Goal: Check status: Check status

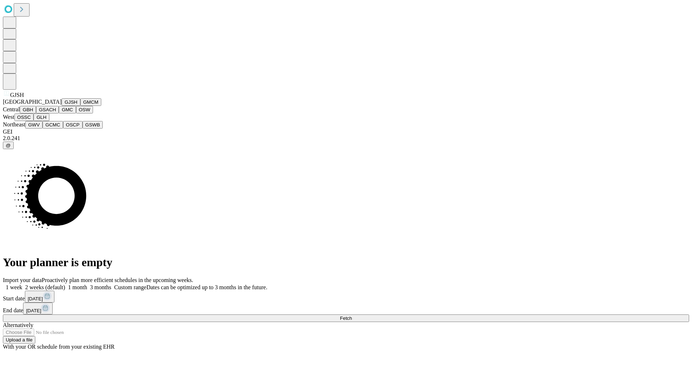
click at [62, 106] on button "GJSH" at bounding box center [71, 102] width 19 height 8
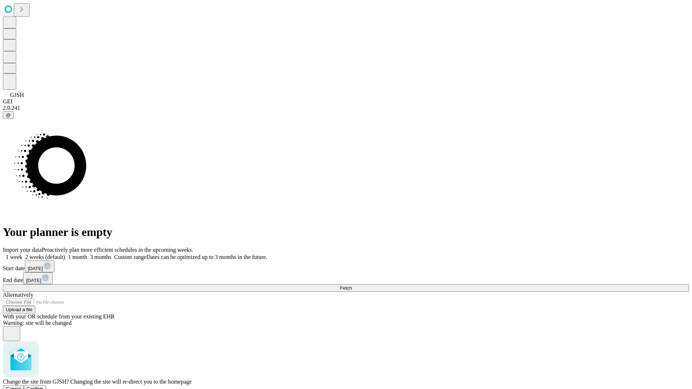
click at [44, 386] on span "Confirm" at bounding box center [35, 388] width 17 height 5
click at [87, 254] on label "1 month" at bounding box center [76, 257] width 22 height 6
click at [352, 285] on span "Fetch" at bounding box center [346, 287] width 12 height 5
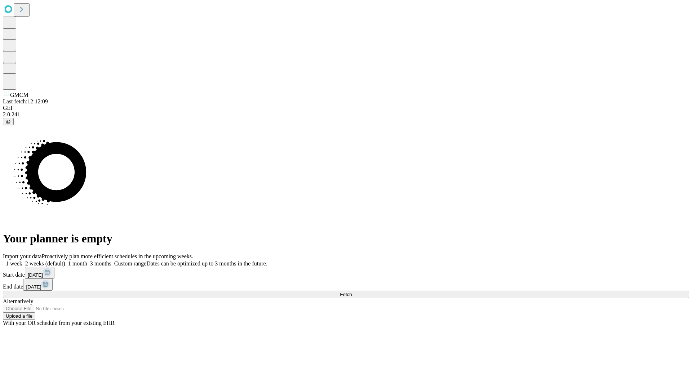
click at [87, 260] on label "1 month" at bounding box center [76, 263] width 22 height 6
click at [352, 292] on span "Fetch" at bounding box center [346, 294] width 12 height 5
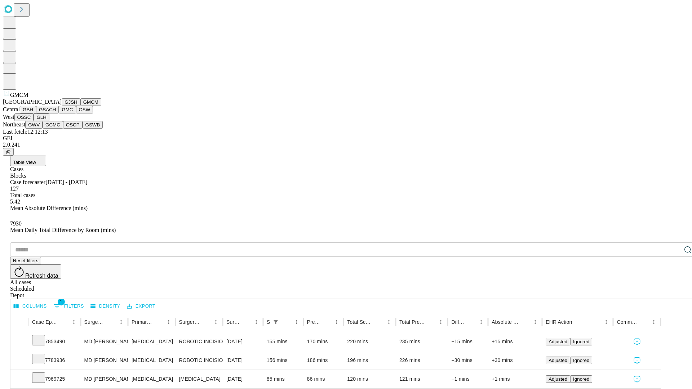
click at [36, 113] on button "GBH" at bounding box center [28, 110] width 16 height 8
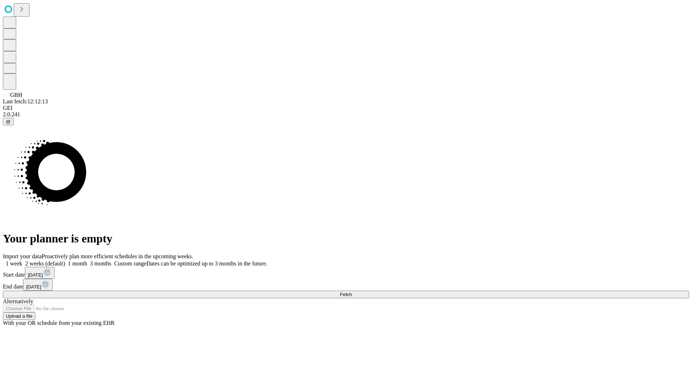
click at [87, 260] on label "1 month" at bounding box center [76, 263] width 22 height 6
click at [352, 292] on span "Fetch" at bounding box center [346, 294] width 12 height 5
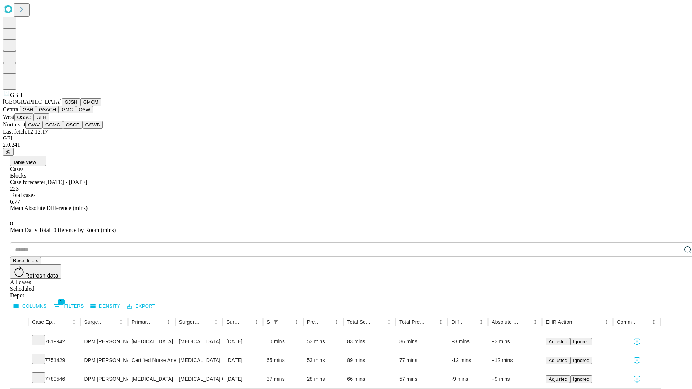
click at [56, 113] on button "GSACH" at bounding box center [47, 110] width 23 height 8
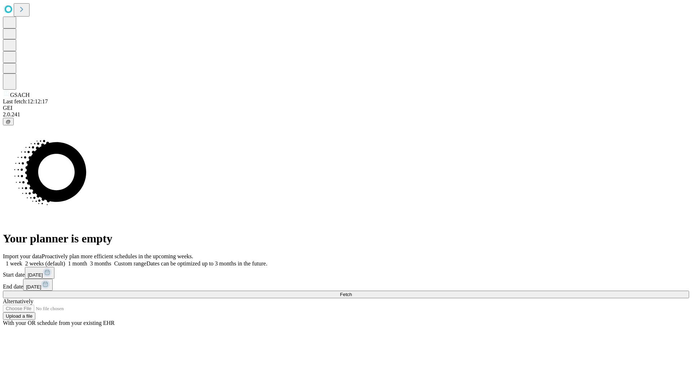
click at [87, 260] on label "1 month" at bounding box center [76, 263] width 22 height 6
click at [352, 292] on span "Fetch" at bounding box center [346, 294] width 12 height 5
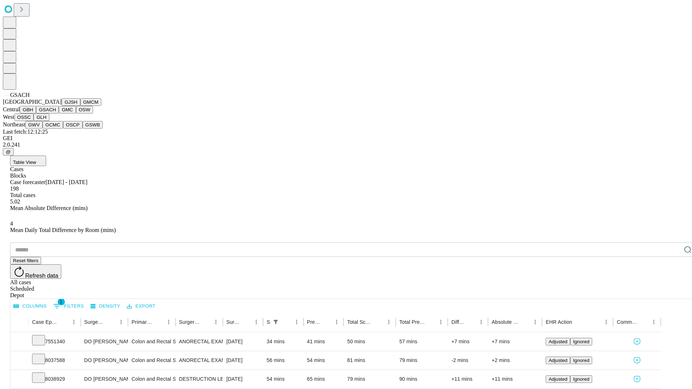
click at [59, 113] on button "GMC" at bounding box center [67, 110] width 17 height 8
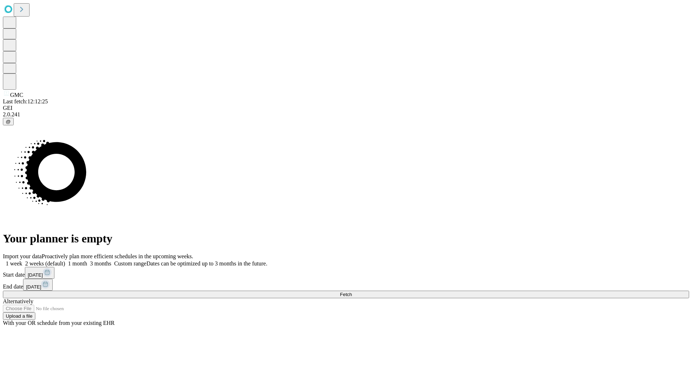
click at [87, 260] on label "1 month" at bounding box center [76, 263] width 22 height 6
click at [352, 292] on span "Fetch" at bounding box center [346, 294] width 12 height 5
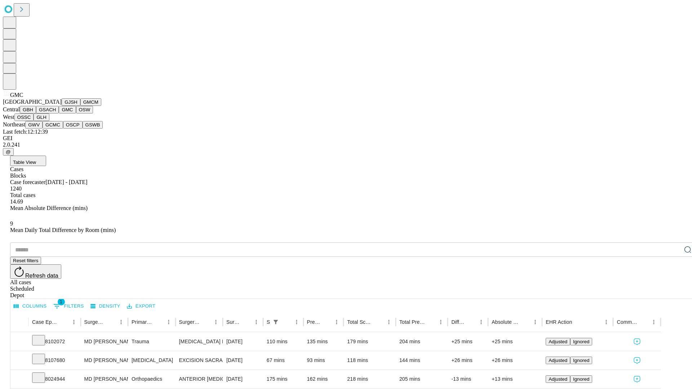
click at [76, 113] on button "OSW" at bounding box center [84, 110] width 17 height 8
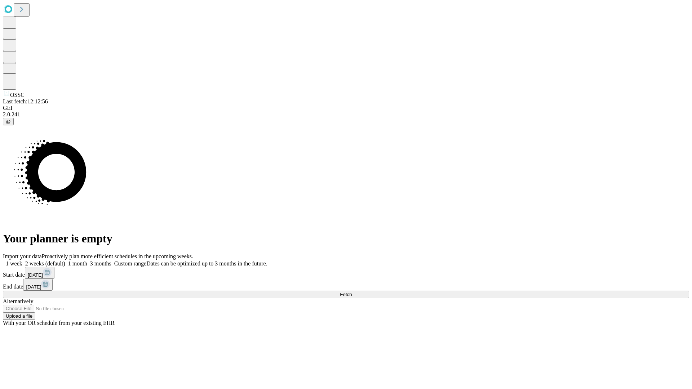
click at [87, 260] on label "1 month" at bounding box center [76, 263] width 22 height 6
click at [352, 292] on span "Fetch" at bounding box center [346, 294] width 12 height 5
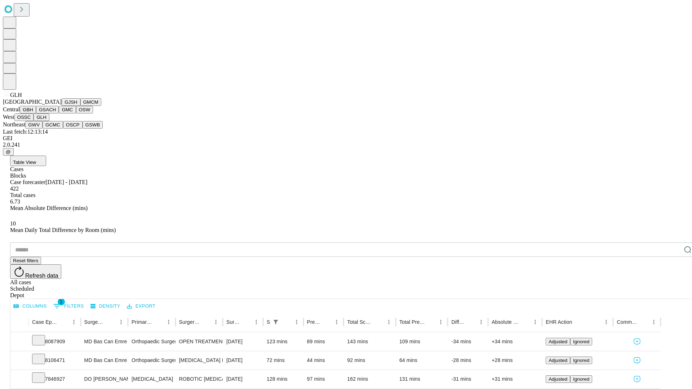
click at [43, 129] on button "GWV" at bounding box center [33, 125] width 17 height 8
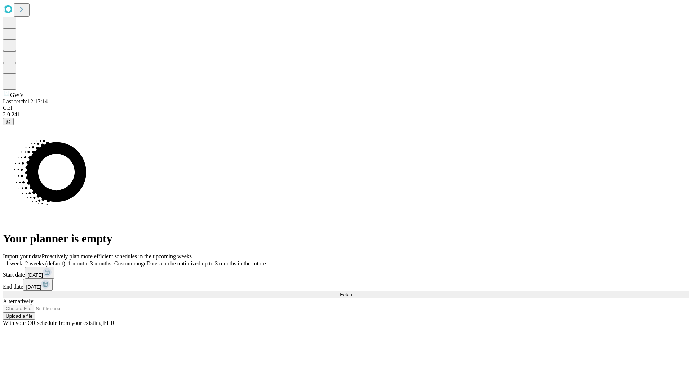
click at [87, 260] on label "1 month" at bounding box center [76, 263] width 22 height 6
click at [352, 292] on span "Fetch" at bounding box center [346, 294] width 12 height 5
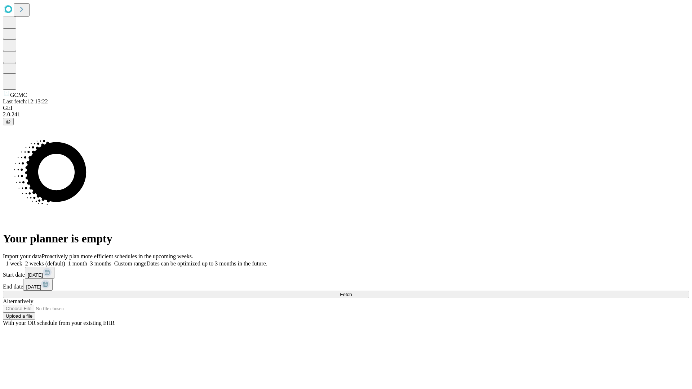
click at [87, 260] on label "1 month" at bounding box center [76, 263] width 22 height 6
click at [352, 292] on span "Fetch" at bounding box center [346, 294] width 12 height 5
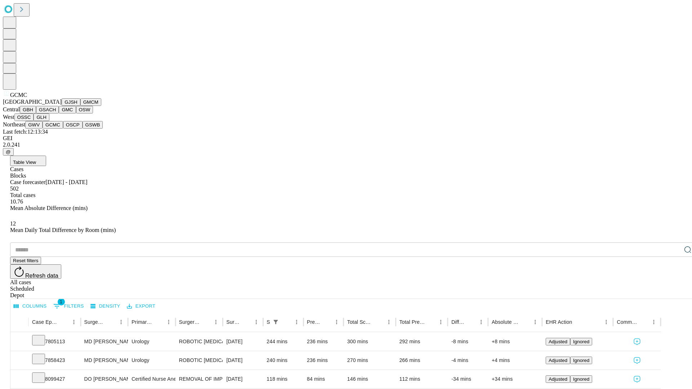
click at [63, 129] on button "OSCP" at bounding box center [72, 125] width 19 height 8
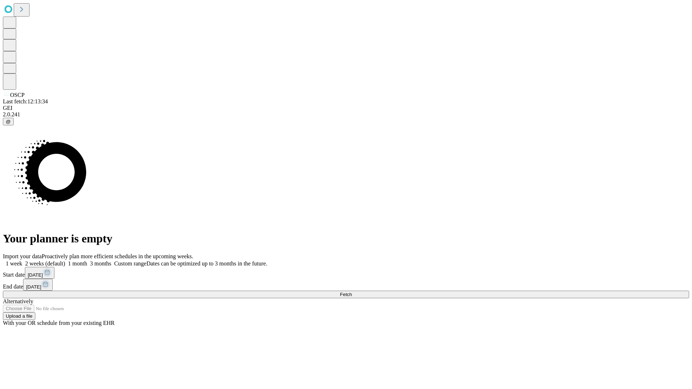
click at [87, 260] on label "1 month" at bounding box center [76, 263] width 22 height 6
click at [352, 292] on span "Fetch" at bounding box center [346, 294] width 12 height 5
